Goal: Find contact information: Find contact information

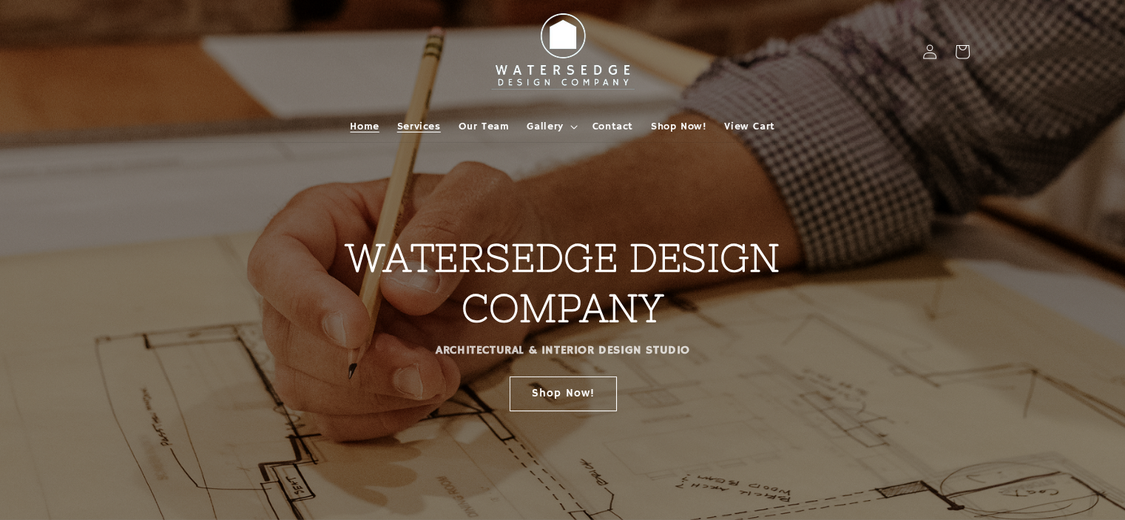
click at [438, 124] on span "Services" at bounding box center [419, 126] width 44 height 13
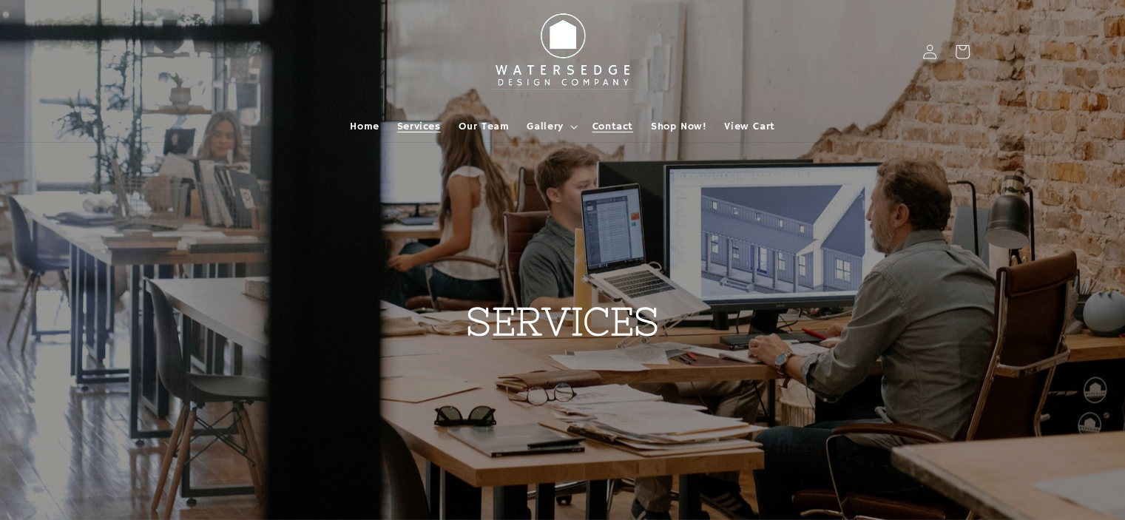
click at [626, 130] on span "Contact" at bounding box center [613, 126] width 41 height 13
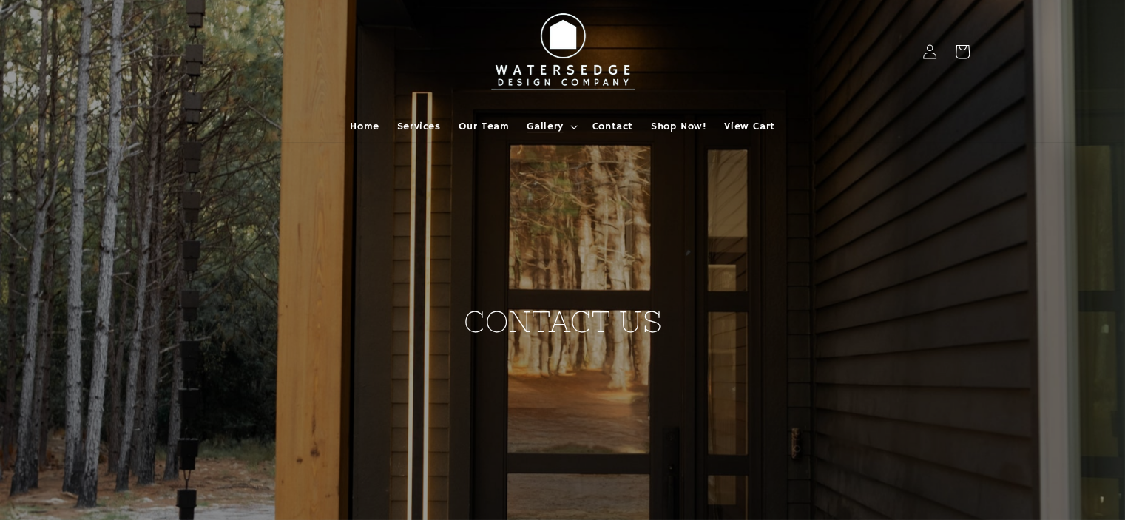
click at [561, 127] on span "Gallery" at bounding box center [545, 126] width 36 height 13
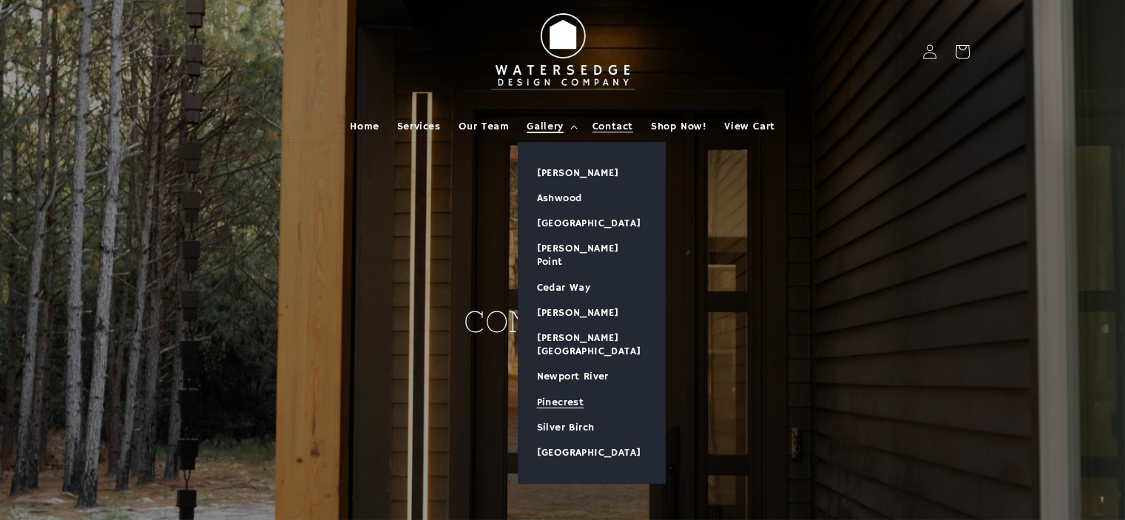
click at [558, 390] on link "Pinecrest" at bounding box center [592, 402] width 146 height 25
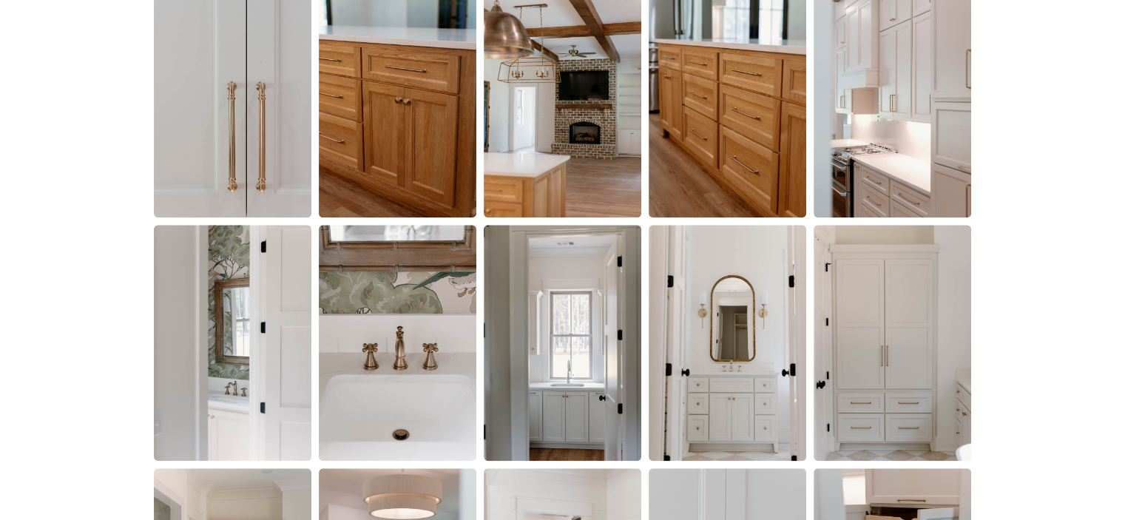
scroll to position [1554, 0]
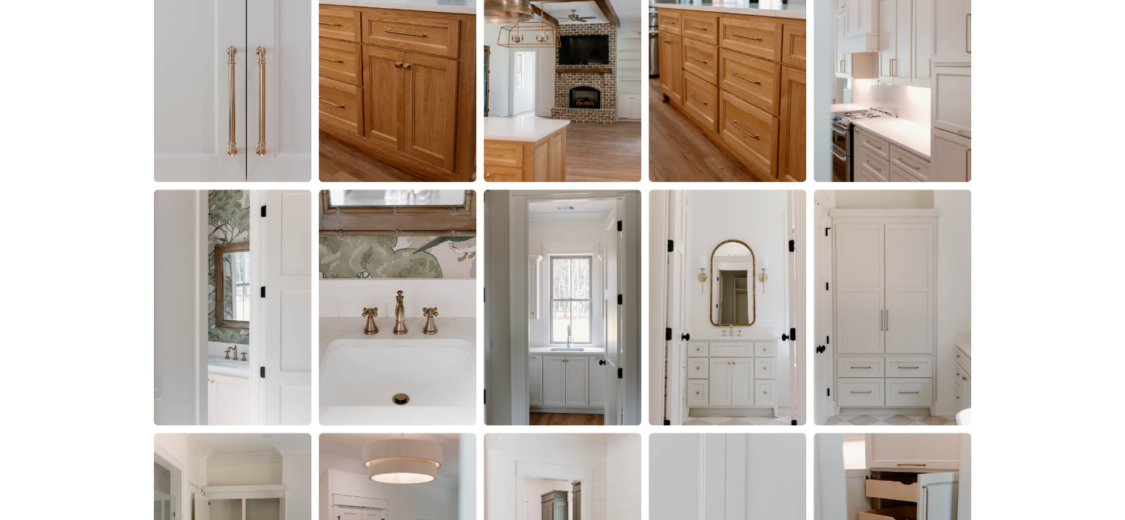
click at [1056, 158] on div at bounding box center [562, 416] width 1125 height 2006
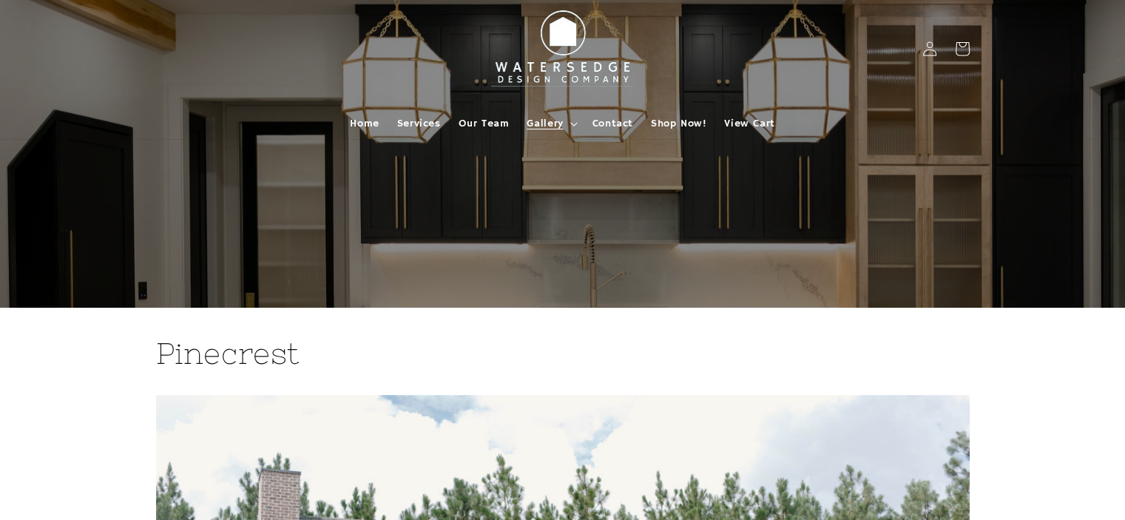
scroll to position [0, 0]
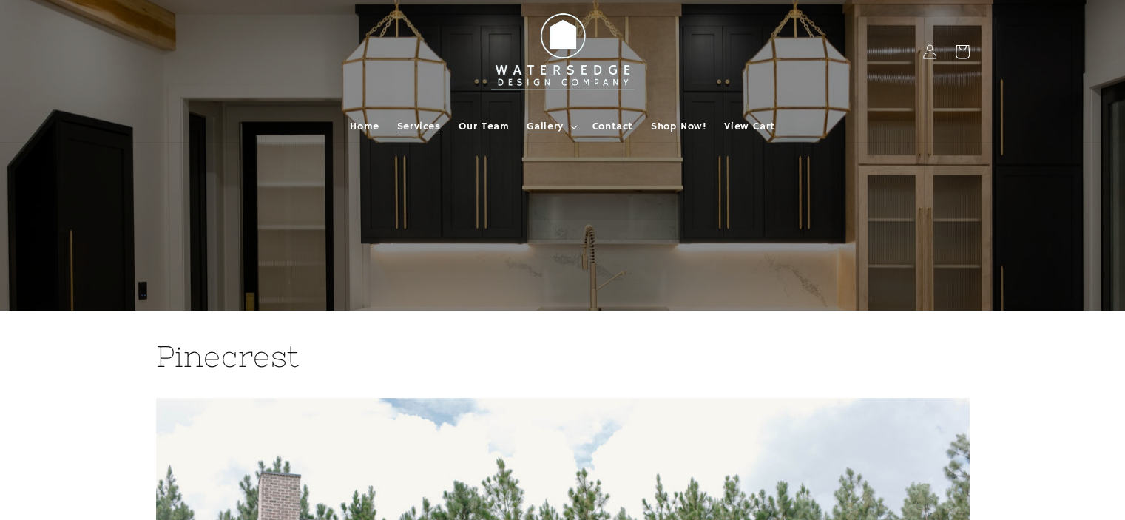
click at [414, 129] on span "Services" at bounding box center [419, 126] width 44 height 13
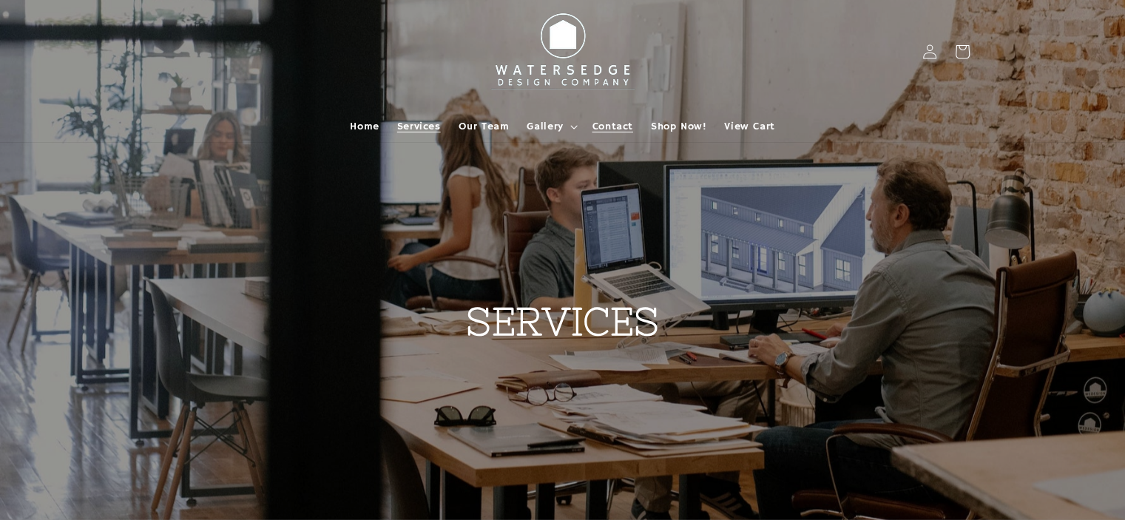
click at [615, 127] on span "Contact" at bounding box center [613, 126] width 41 height 13
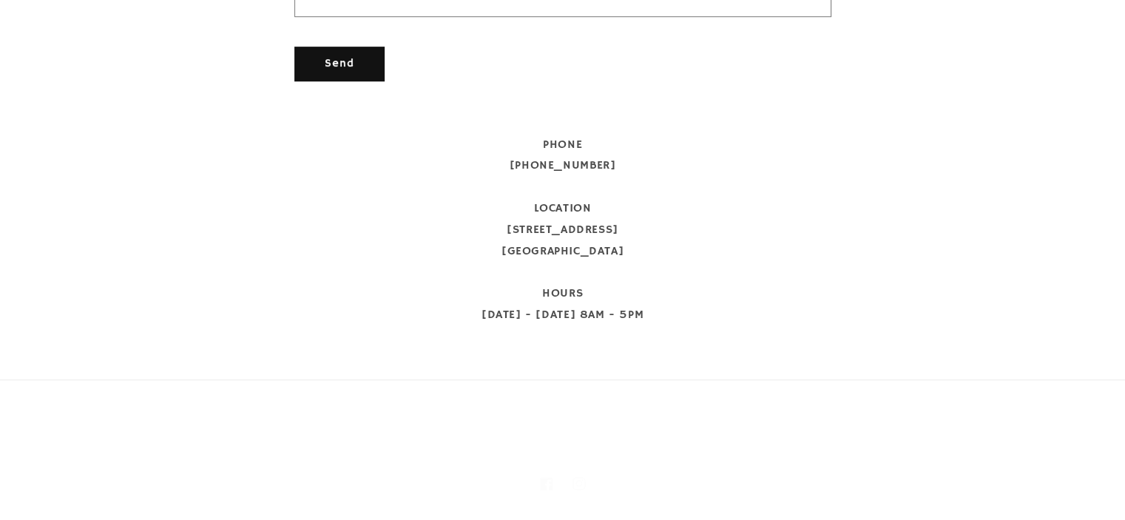
scroll to position [863, 0]
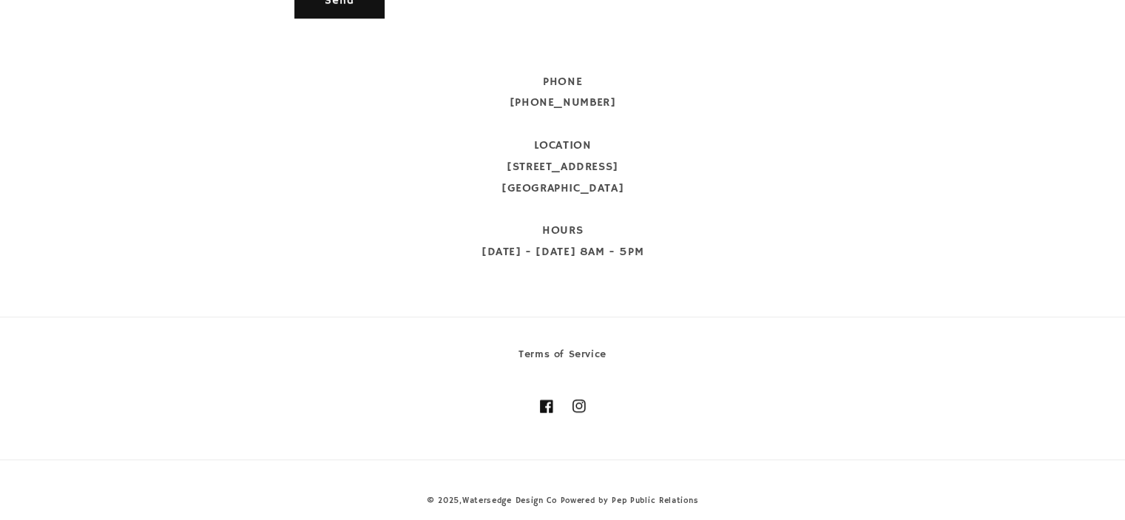
click at [921, 200] on section "Contact PHONE [PHONE_NUMBER] LOCATION [STREET_ADDRESS] HOURS [DATE] - [DATE] 8A…" at bounding box center [562, 167] width 1125 height 245
